Goal: Find contact information: Find contact information

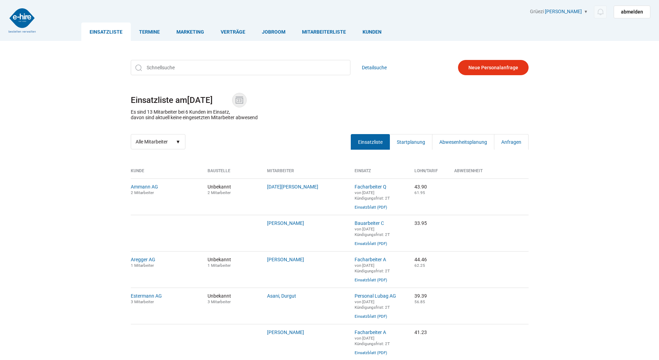
click at [238, 100] on img at bounding box center [239, 100] width 10 height 10
click at [232, 100] on input "29.08.2025" at bounding box center [209, 100] width 45 height 10
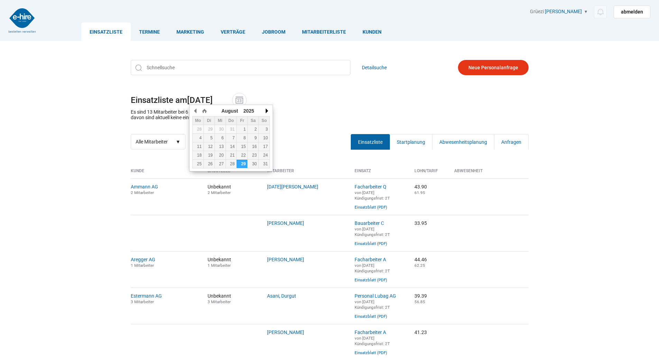
click at [265, 109] on button "button" at bounding box center [266, 111] width 7 height 10
click at [202, 128] on div "1" at bounding box center [198, 129] width 11 height 5
type input "[DATE]"
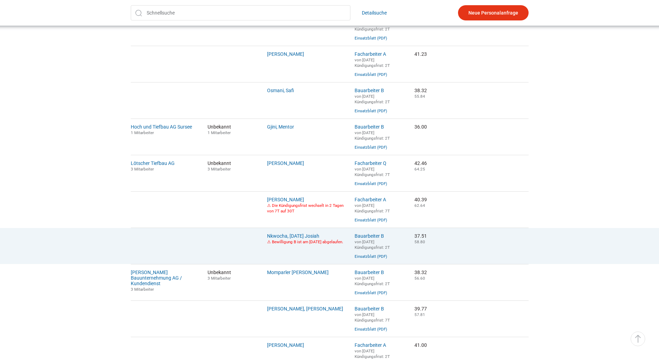
scroll to position [138, 0]
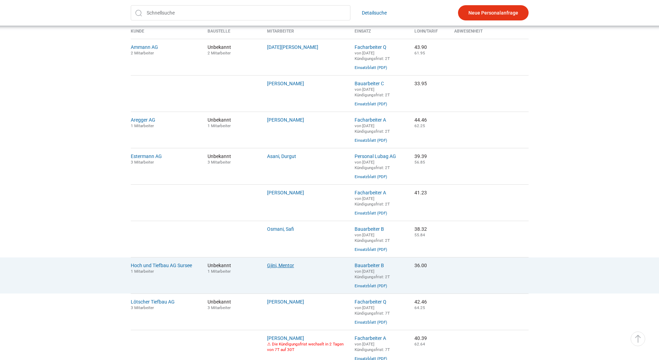
click at [275, 268] on link "Gjini, Mentor" at bounding box center [280, 265] width 27 height 6
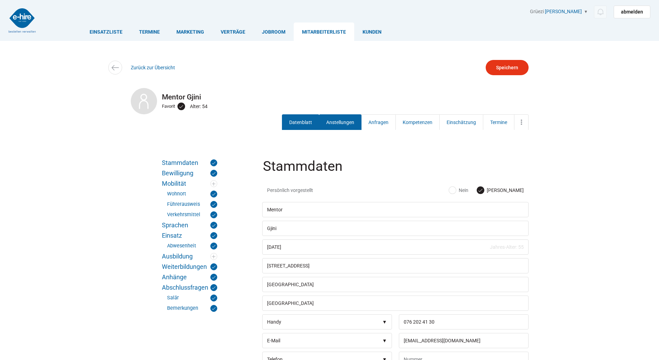
click at [346, 124] on link "Anstellungen" at bounding box center [340, 122] width 43 height 16
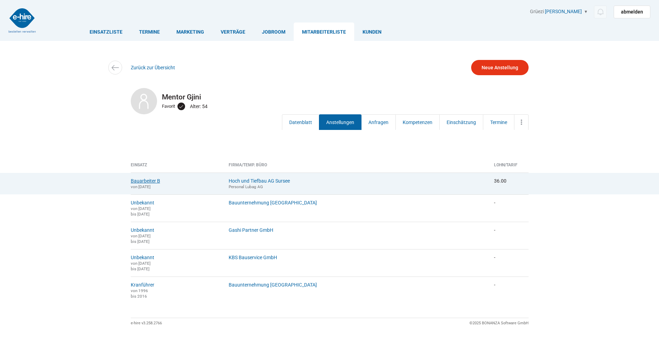
click at [142, 181] on link "Bauarbeiter B" at bounding box center [145, 181] width 29 height 6
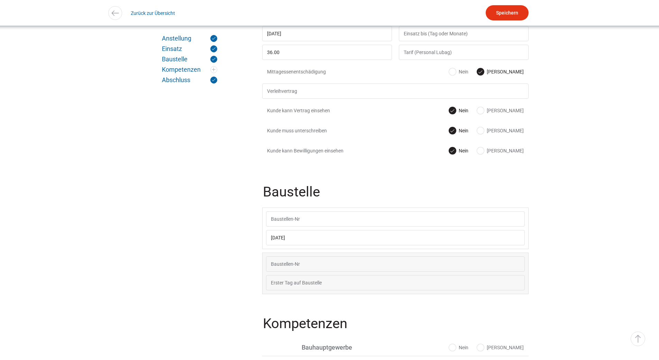
scroll to position [415, 0]
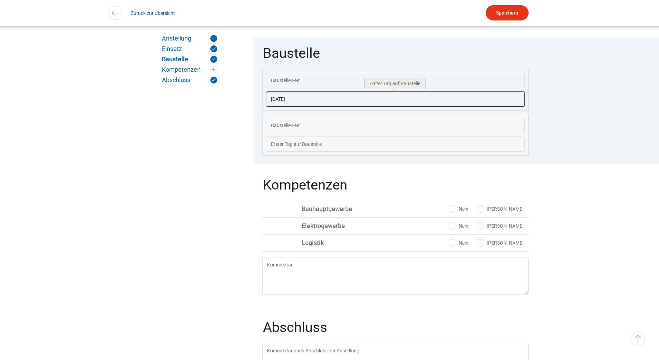
click at [312, 102] on input "01.09.2025" at bounding box center [395, 98] width 259 height 15
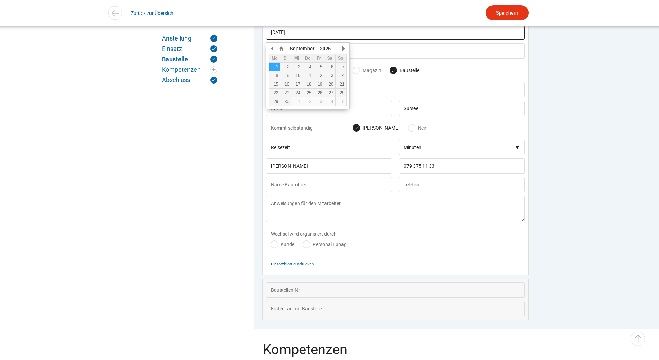
scroll to position [483, 0]
click at [288, 265] on small "Einsatzblatt ausdrucken" at bounding box center [292, 263] width 43 height 5
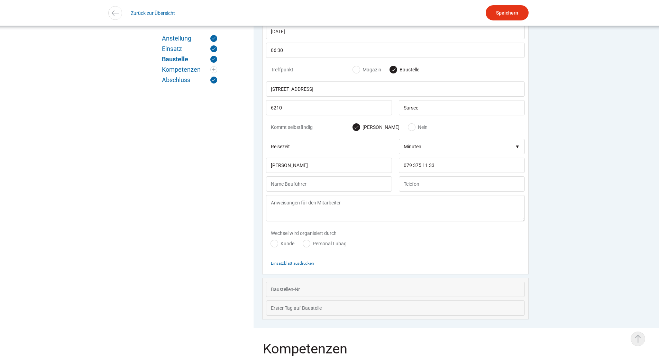
click at [640, 336] on link "▵ Nach oben" at bounding box center [638, 338] width 15 height 15
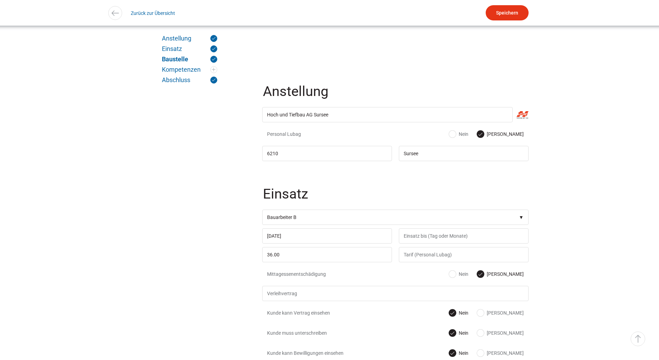
scroll to position [0, 0]
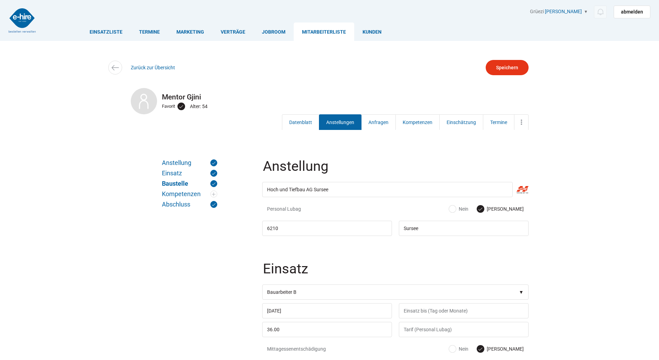
click at [337, 125] on link "Anstellungen" at bounding box center [340, 122] width 43 height 16
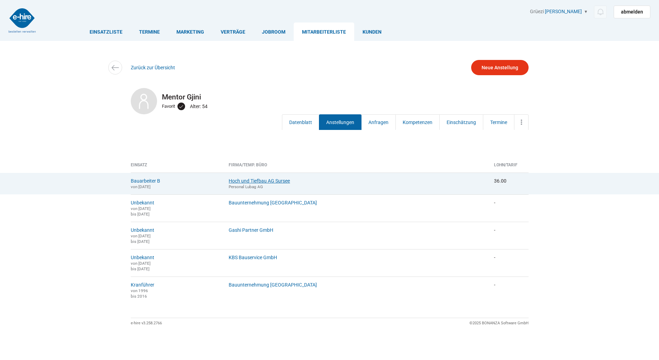
click at [262, 182] on link "Hoch und Tiefbau AG Sursee" at bounding box center [259, 181] width 61 height 6
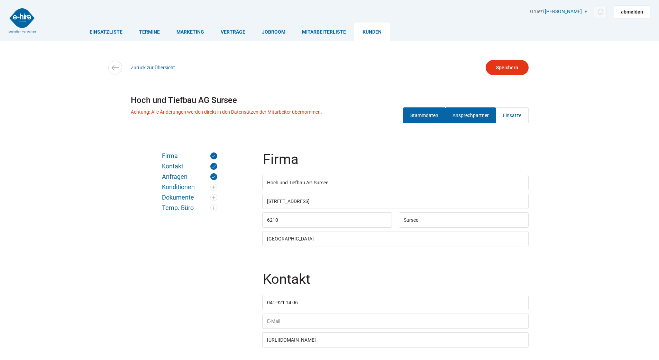
click at [474, 112] on link "Ansprechpartner" at bounding box center [470, 115] width 51 height 16
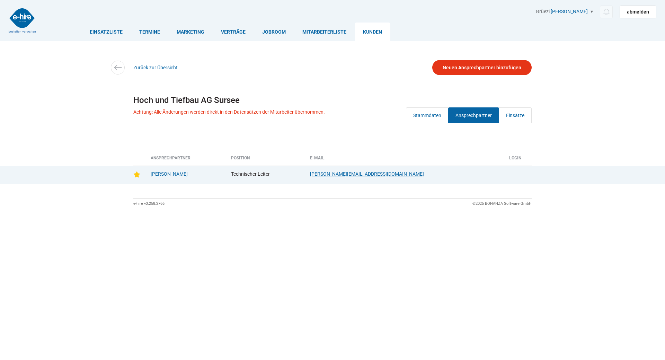
click at [379, 175] on link "[PERSON_NAME][EMAIL_ADDRESS][DOMAIN_NAME]" at bounding box center [367, 174] width 114 height 6
